Goal: Task Accomplishment & Management: Complete application form

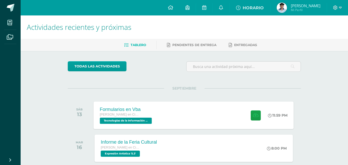
click at [179, 119] on div "Formularios en Vba [PERSON_NAME] en Ciencias y Letras Tecnologías de la Informa…" at bounding box center [194, 116] width 200 height 28
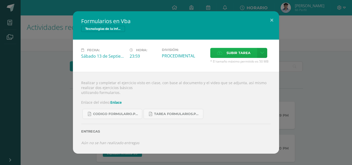
click at [229, 55] on span "Subir tarea" at bounding box center [239, 53] width 24 height 10
click at [0, 0] on input "Subir tarea" at bounding box center [0, 0] width 0 height 0
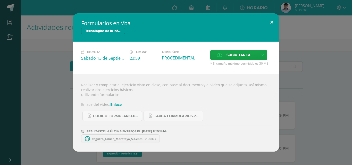
click at [270, 22] on button at bounding box center [271, 22] width 15 height 18
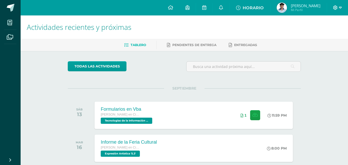
click at [336, 7] on icon at bounding box center [335, 7] width 5 height 5
click at [313, 37] on span "Cerrar sesión" at bounding box center [324, 35] width 23 height 5
